Goal: Task Accomplishment & Management: Manage account settings

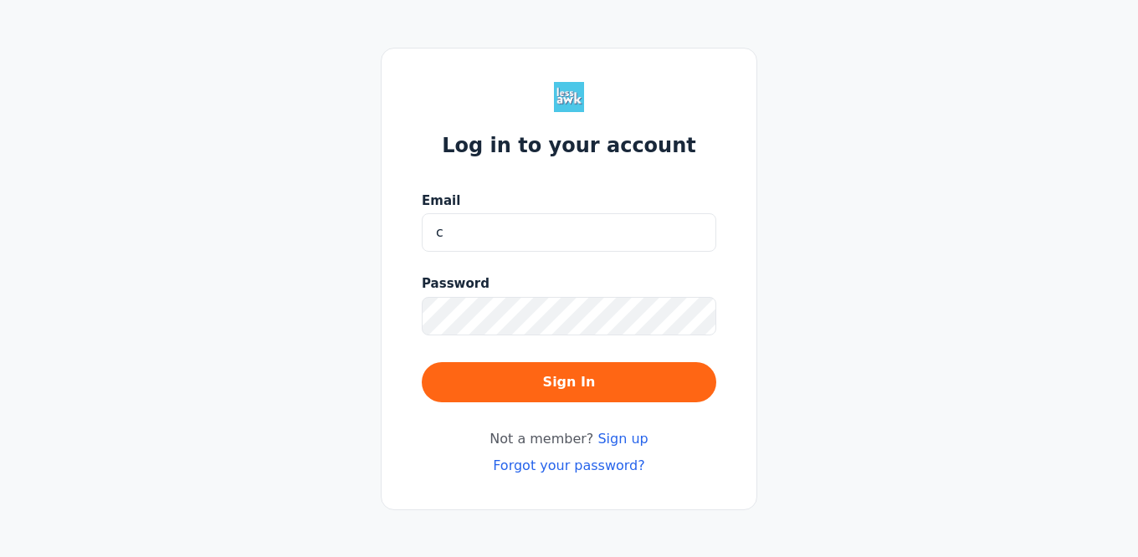
type input "[EMAIL_ADDRESS][PERSON_NAME][DOMAIN_NAME]"
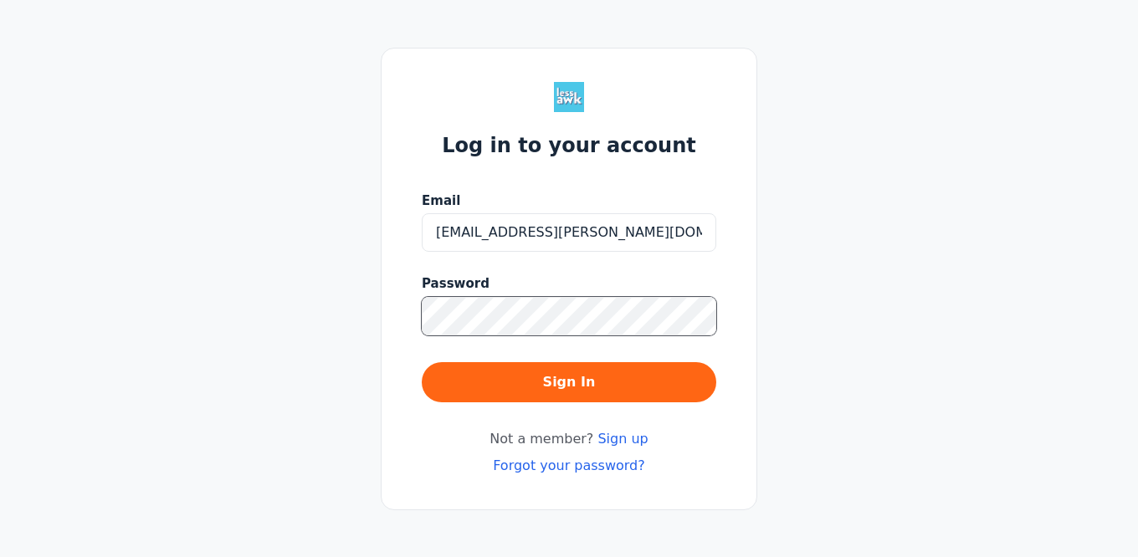
click at [422, 362] on button "Sign In" at bounding box center [569, 382] width 295 height 40
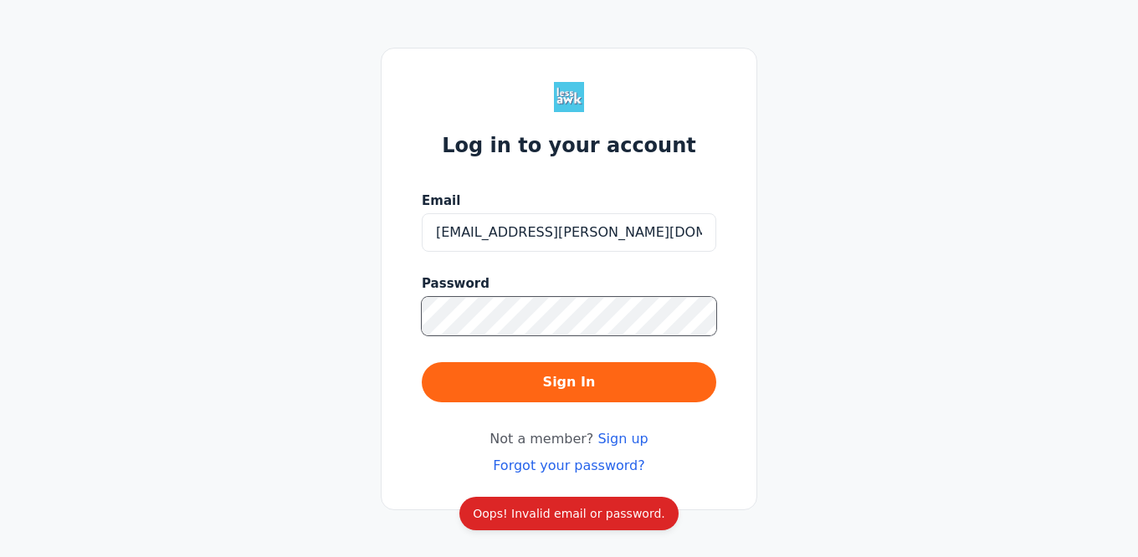
click at [422, 362] on button "Sign In" at bounding box center [569, 382] width 295 height 40
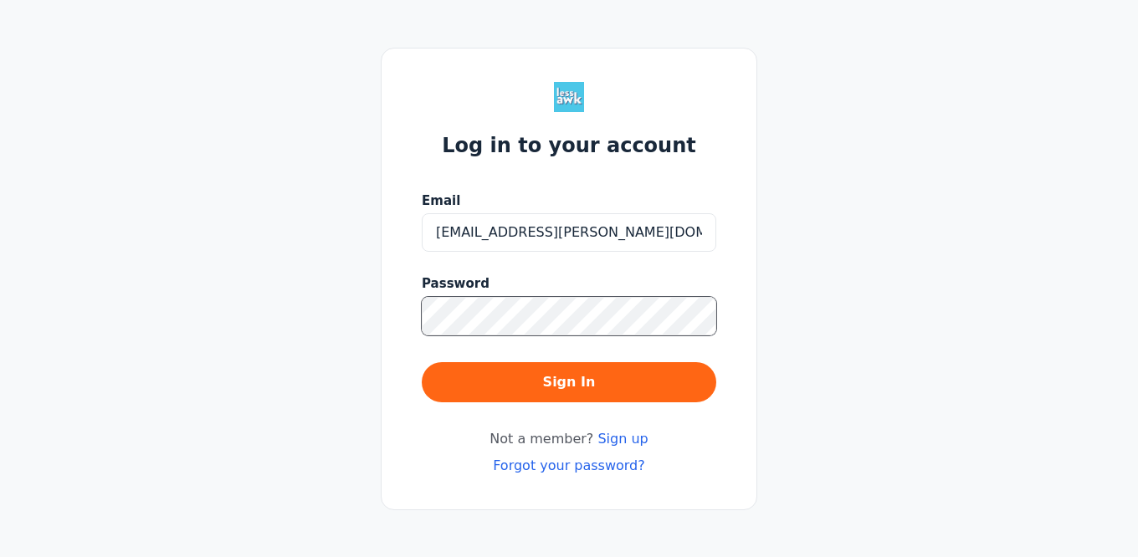
click at [422, 362] on button "Sign In" at bounding box center [569, 382] width 295 height 40
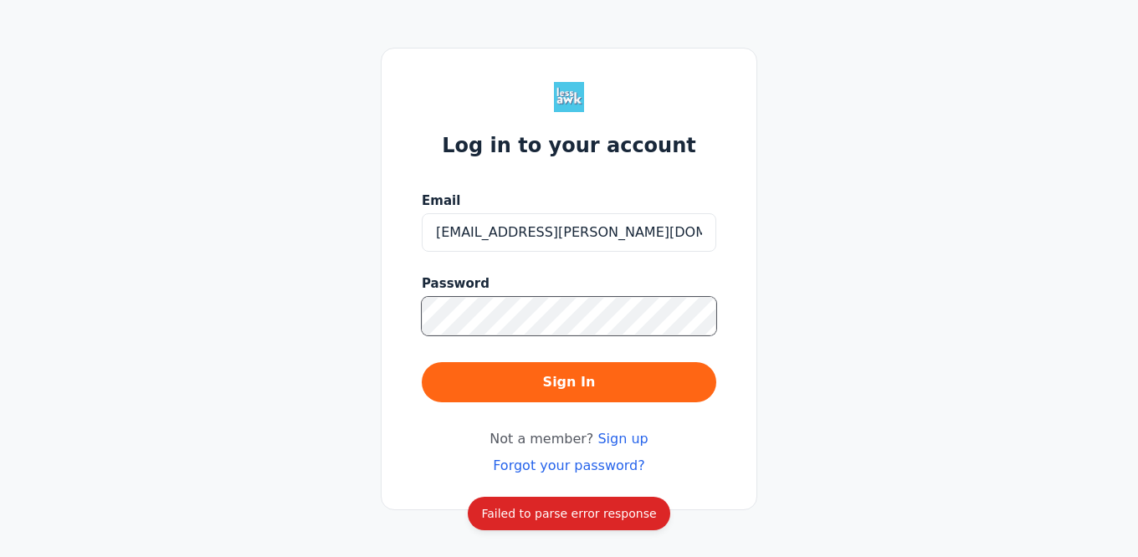
click at [422, 362] on button "Sign In" at bounding box center [569, 382] width 295 height 40
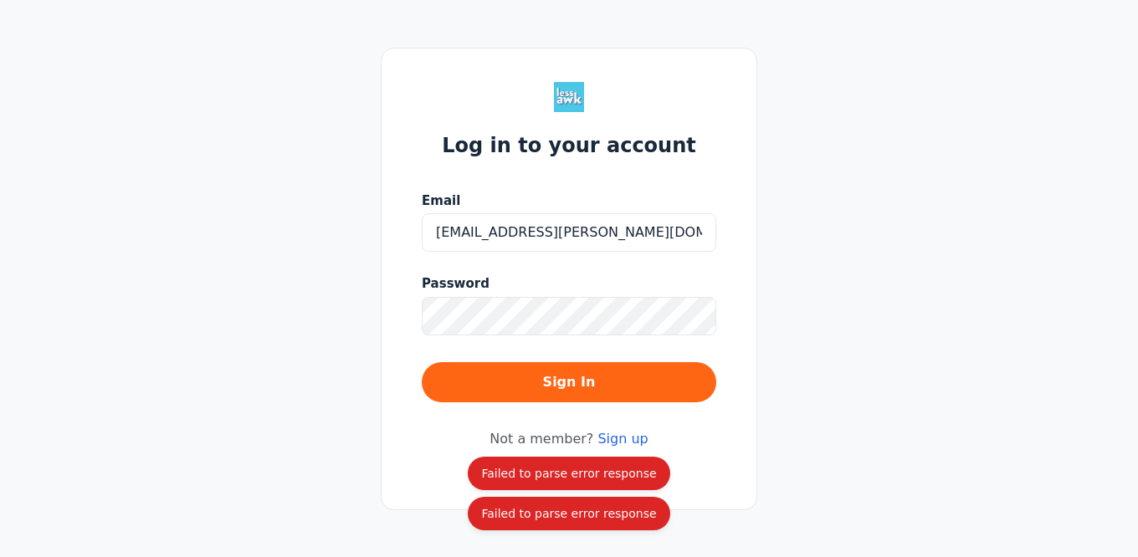
click at [753, 387] on div "Log in to your account Email [PERSON_NAME][EMAIL_ADDRESS][PERSON_NAME][DOMAIN_N…" at bounding box center [569, 279] width 377 height 463
click at [539, 248] on input "[EMAIL_ADDRESS][PERSON_NAME][DOMAIN_NAME]" at bounding box center [569, 232] width 295 height 38
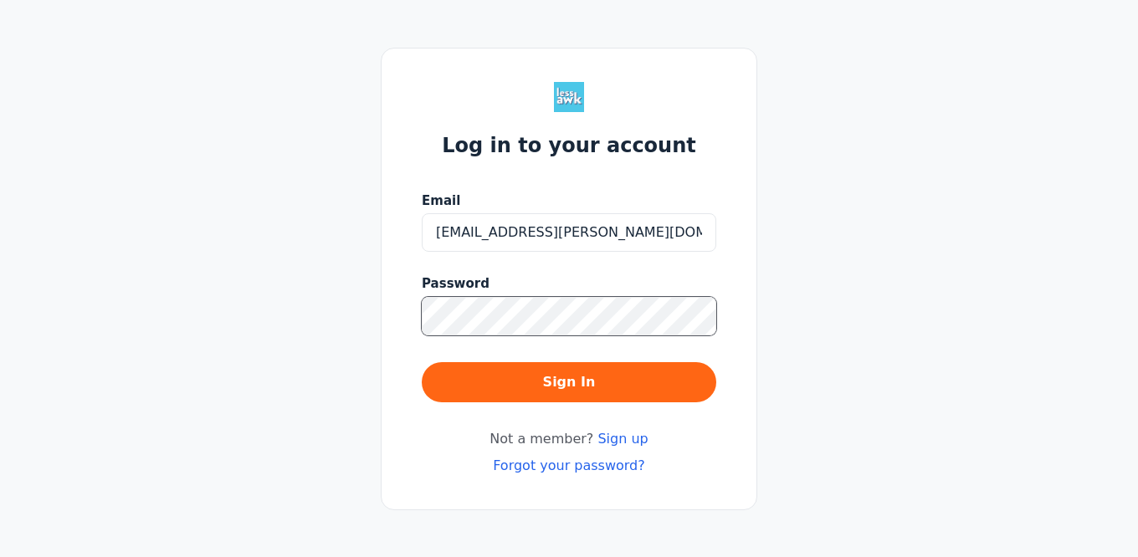
click at [422, 362] on button "Sign In" at bounding box center [569, 382] width 295 height 40
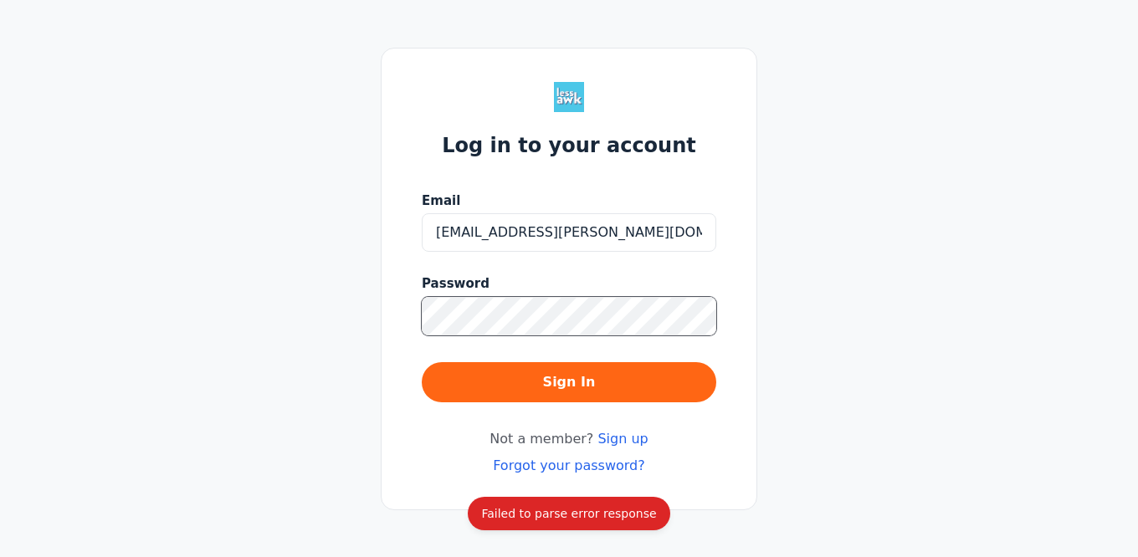
click at [422, 362] on button "Sign In" at bounding box center [569, 382] width 295 height 40
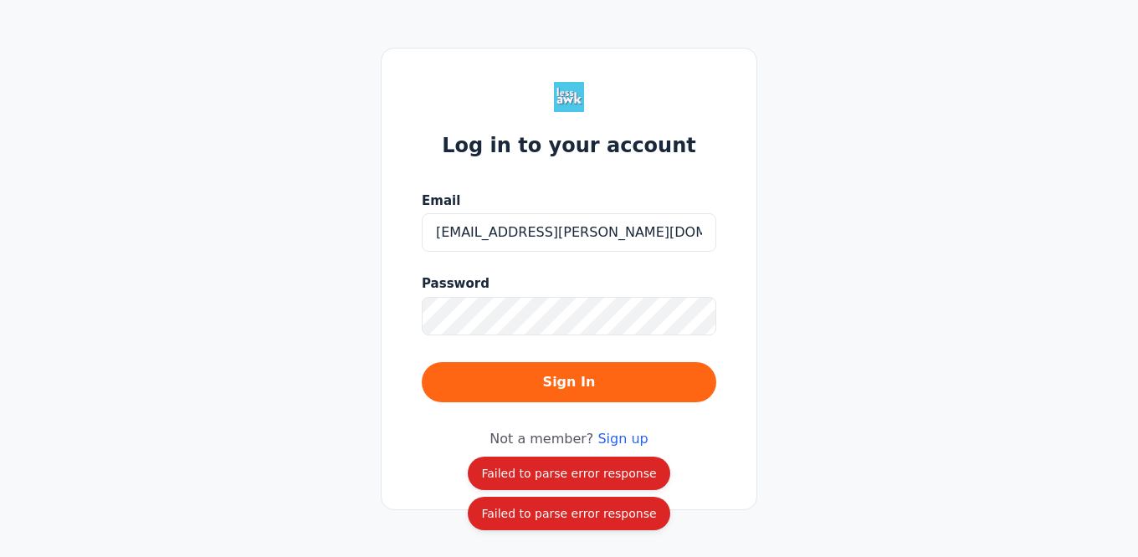
click at [773, 456] on div "Log in to your account Email [PERSON_NAME][EMAIL_ADDRESS][PERSON_NAME][DOMAIN_N…" at bounding box center [569, 278] width 1138 height 557
click at [583, 339] on div "Password" at bounding box center [569, 300] width 295 height 85
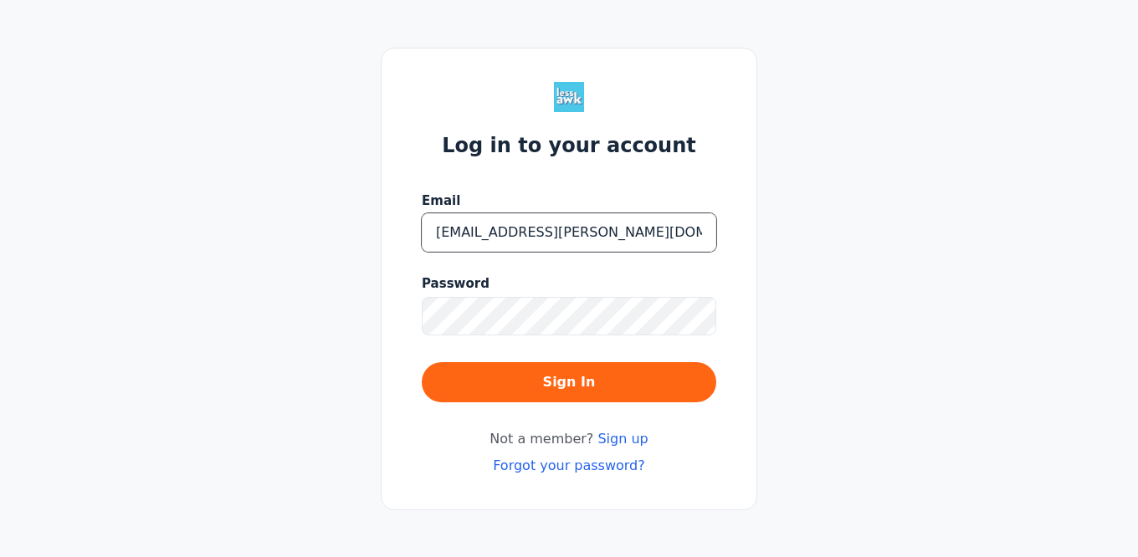
click at [639, 219] on input "[EMAIL_ADDRESS][PERSON_NAME][DOMAIN_NAME]" at bounding box center [569, 232] width 295 height 38
click at [634, 242] on input "[EMAIL_ADDRESS][PERSON_NAME][DOMAIN_NAME]" at bounding box center [569, 232] width 295 height 38
type input "[EMAIL_ADDRESS][PERSON_NAME][DOMAIN_NAME]"
click at [449, 282] on span "Password" at bounding box center [456, 284] width 68 height 19
click at [422, 362] on button "Sign In" at bounding box center [569, 382] width 295 height 40
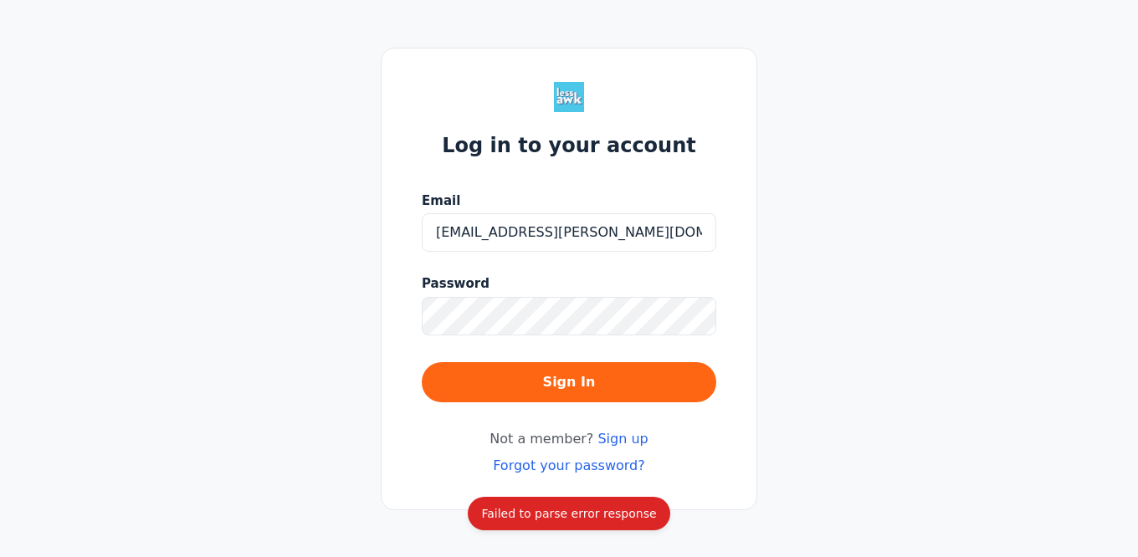
click at [551, 473] on link "Forgot your password?" at bounding box center [569, 466] width 152 height 16
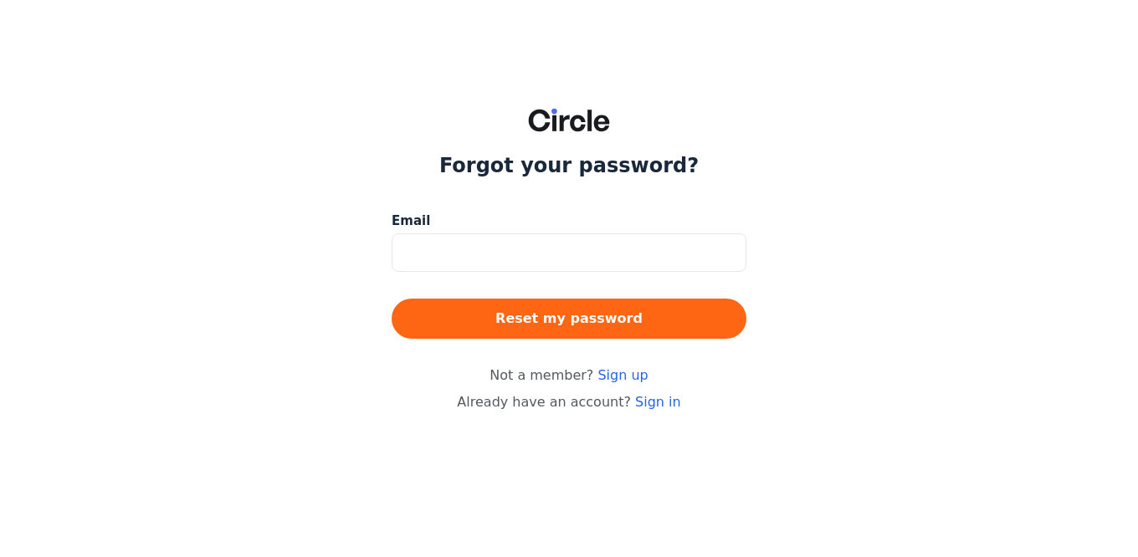
click at [523, 237] on input at bounding box center [569, 253] width 355 height 38
type input "[EMAIL_ADDRESS][PERSON_NAME][DOMAIN_NAME]"
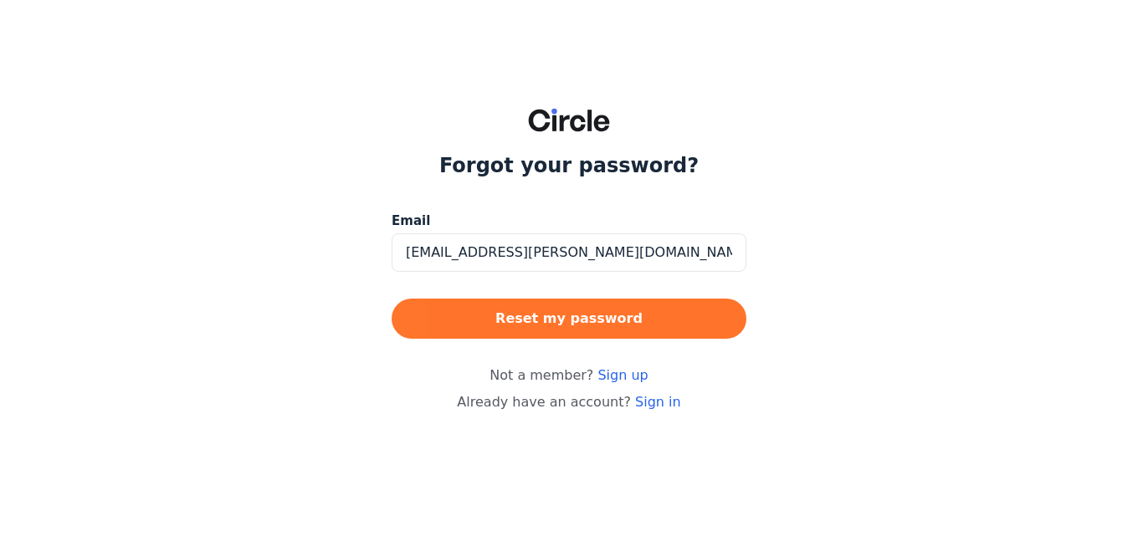
click at [555, 326] on button "Reset my password" at bounding box center [569, 319] width 355 height 40
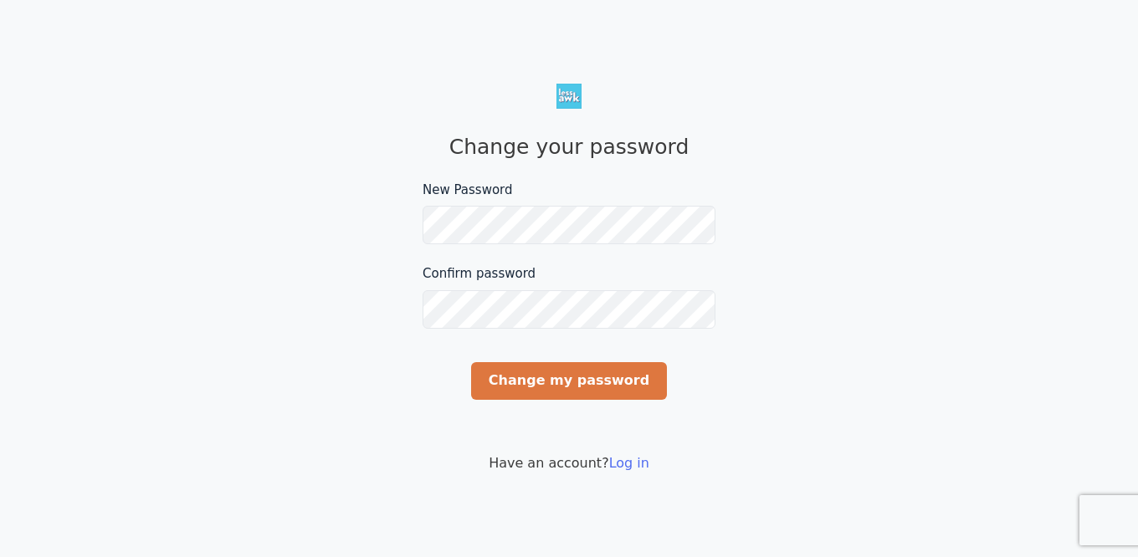
click at [613, 374] on input "Change my password" at bounding box center [569, 381] width 196 height 38
